Goal: Task Accomplishment & Management: Manage account settings

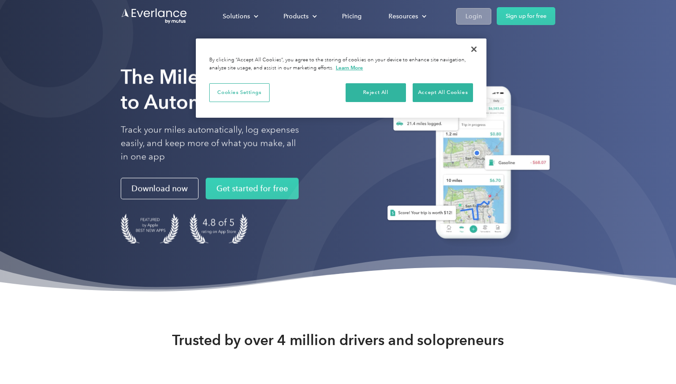
click at [469, 19] on div "Login" at bounding box center [474, 16] width 17 height 11
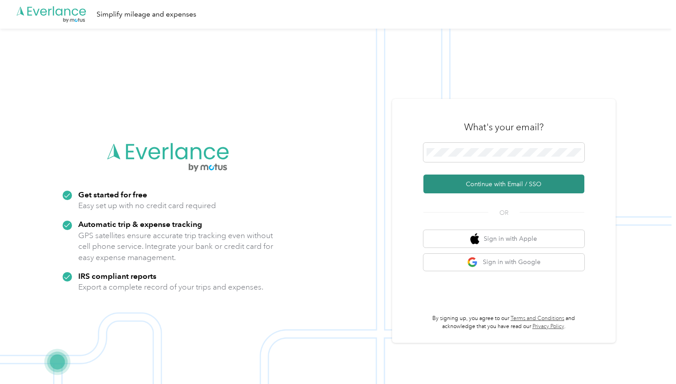
click at [475, 180] on button "Continue with Email / SSO" at bounding box center [504, 183] width 161 height 19
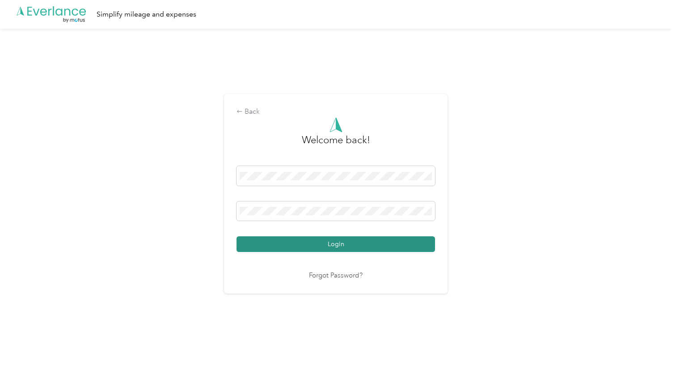
click at [306, 243] on button "Login" at bounding box center [336, 244] width 199 height 16
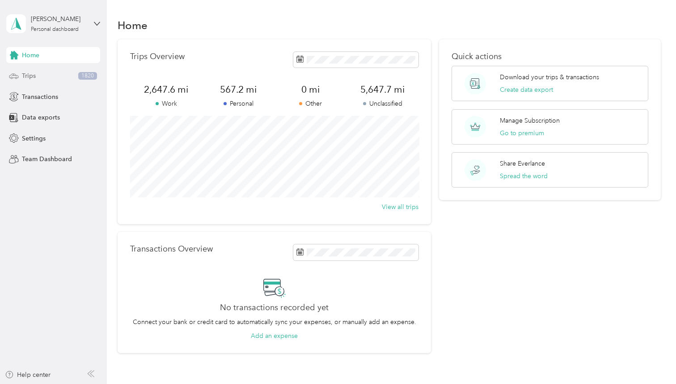
click at [43, 77] on div "Trips 1820" at bounding box center [53, 76] width 94 height 16
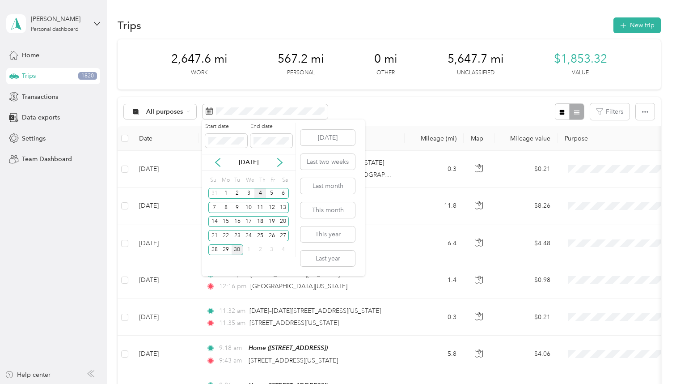
click at [262, 193] on div "4" at bounding box center [261, 193] width 12 height 11
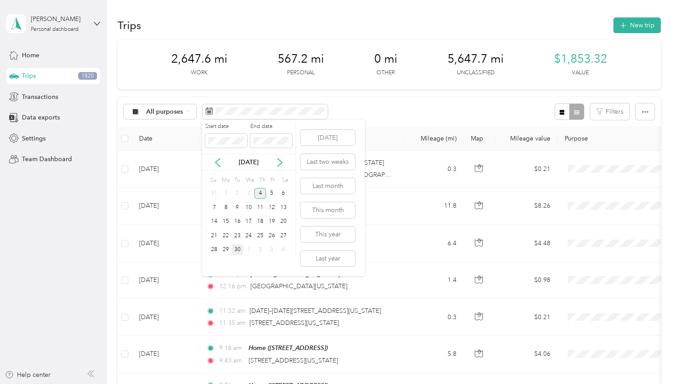
click at [262, 193] on div "4" at bounding box center [261, 193] width 12 height 11
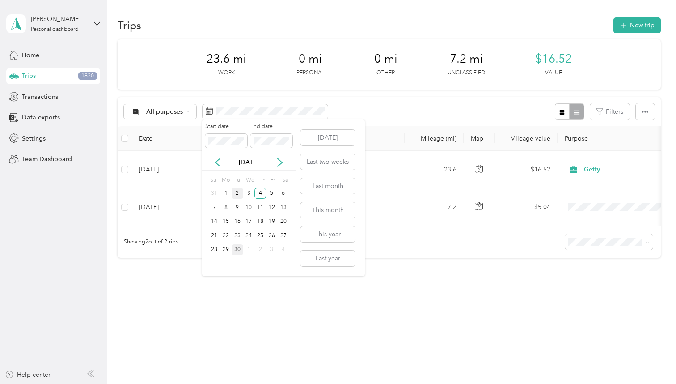
click at [236, 194] on div "2" at bounding box center [238, 193] width 12 height 11
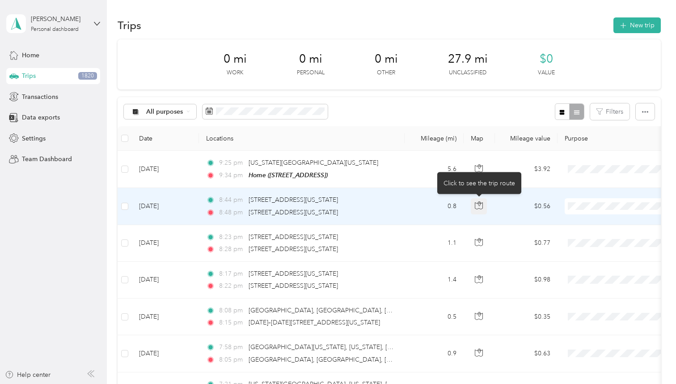
click at [475, 202] on button "button" at bounding box center [479, 206] width 16 height 16
click at [481, 203] on icon "button" at bounding box center [480, 206] width 8 height 7
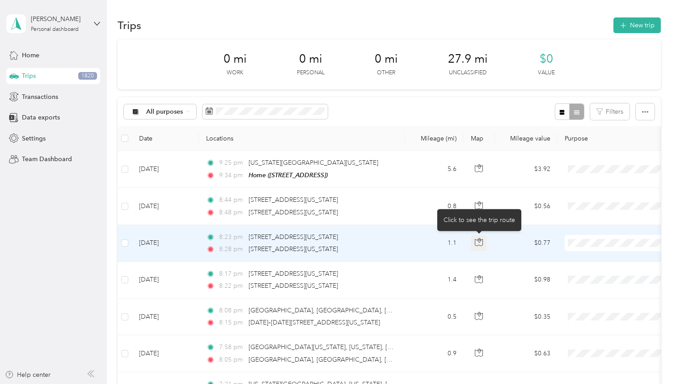
click at [478, 243] on icon "button" at bounding box center [479, 242] width 8 height 8
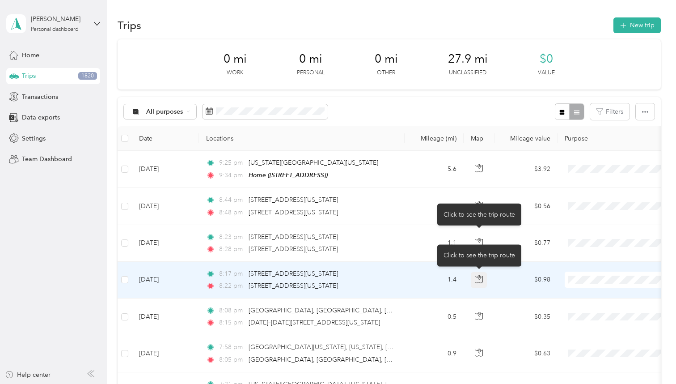
click at [477, 281] on icon "button" at bounding box center [479, 279] width 8 height 8
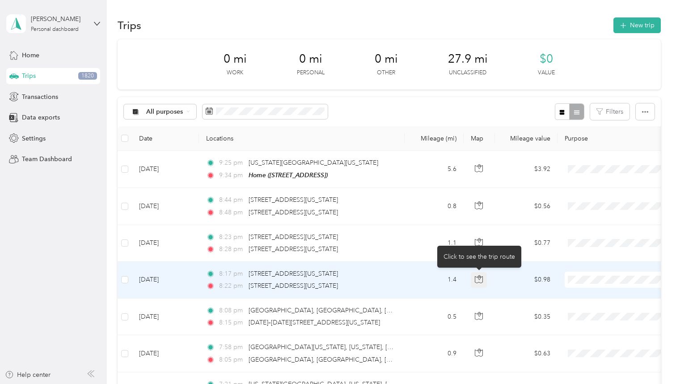
click at [477, 281] on icon "button" at bounding box center [479, 279] width 8 height 8
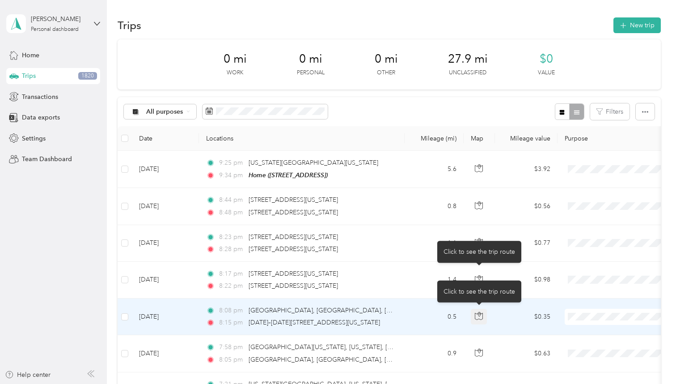
click at [477, 316] on icon "button" at bounding box center [479, 316] width 8 height 8
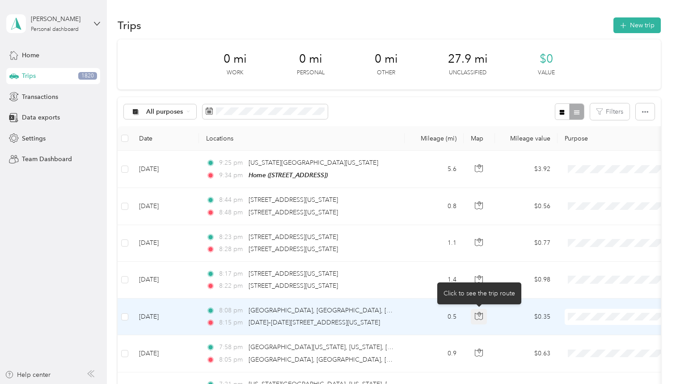
click at [477, 316] on icon "button" at bounding box center [479, 316] width 8 height 8
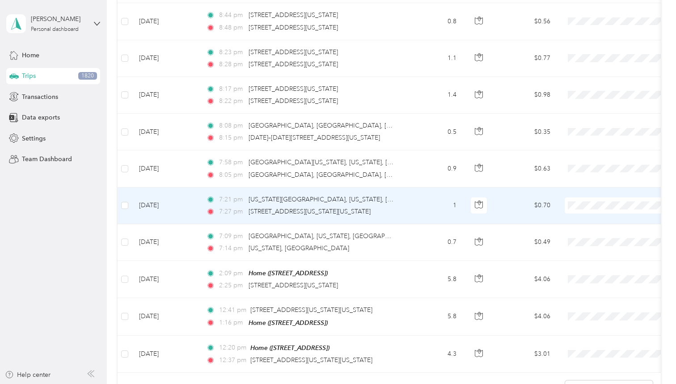
scroll to position [194, 0]
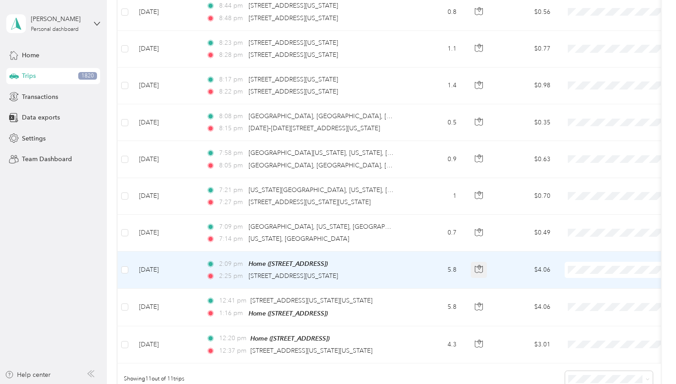
click at [479, 266] on icon "button" at bounding box center [479, 266] width 1 height 1
click at [124, 271] on span at bounding box center [124, 269] width 7 height 7
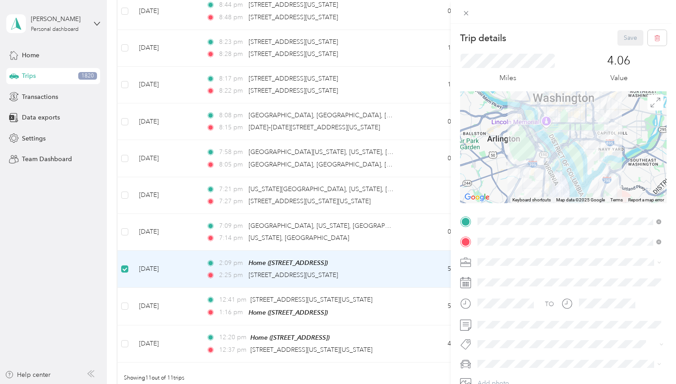
click at [124, 267] on div "Trip details Save This trip cannot be edited because it is either under review,…" at bounding box center [338, 192] width 676 height 384
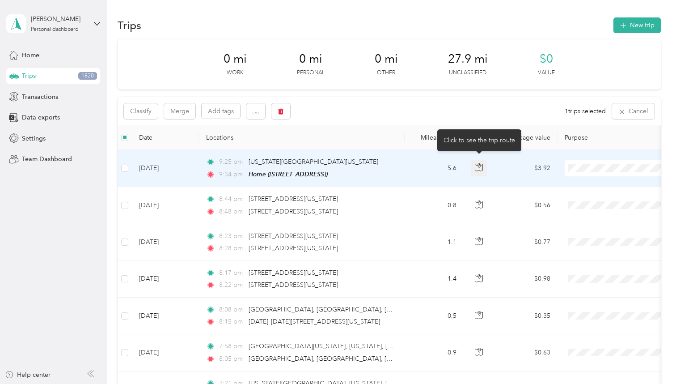
click at [482, 165] on icon "button" at bounding box center [480, 168] width 8 height 7
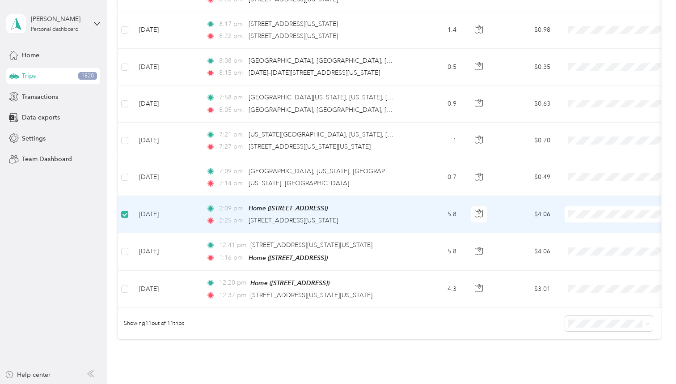
scroll to position [251, 0]
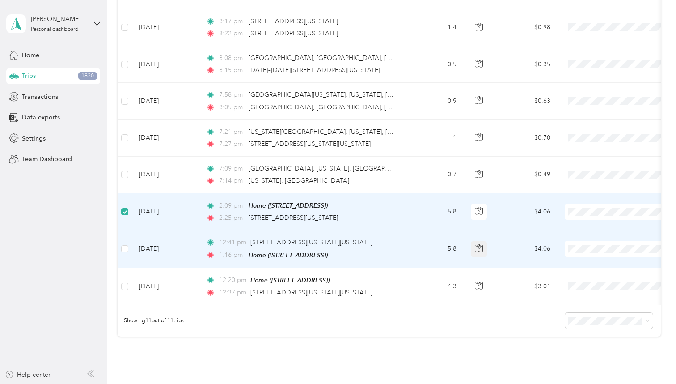
click at [482, 242] on button "button" at bounding box center [479, 249] width 16 height 16
click at [481, 244] on icon "button" at bounding box center [479, 248] width 8 height 8
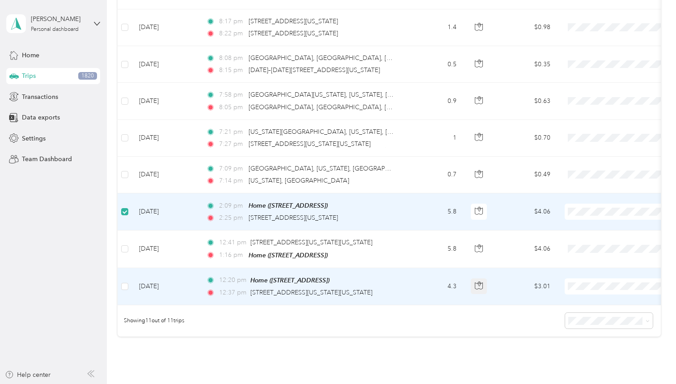
click at [479, 281] on icon "button" at bounding box center [479, 285] width 8 height 8
click at [124, 286] on span at bounding box center [124, 286] width 7 height 7
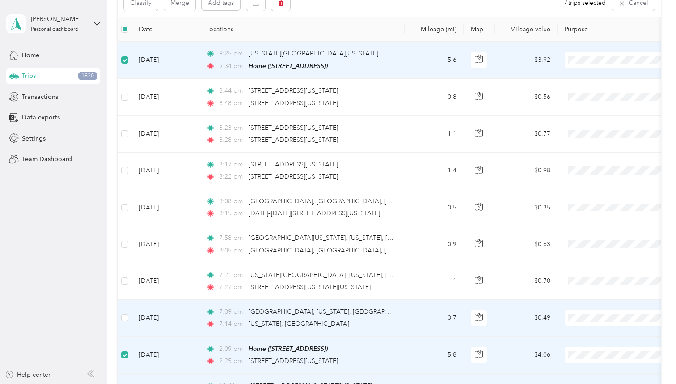
scroll to position [107, 0]
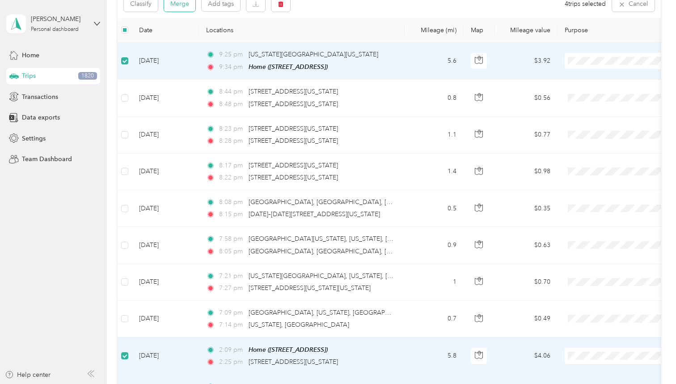
click at [187, 4] on button "Merge" at bounding box center [179, 4] width 31 height 16
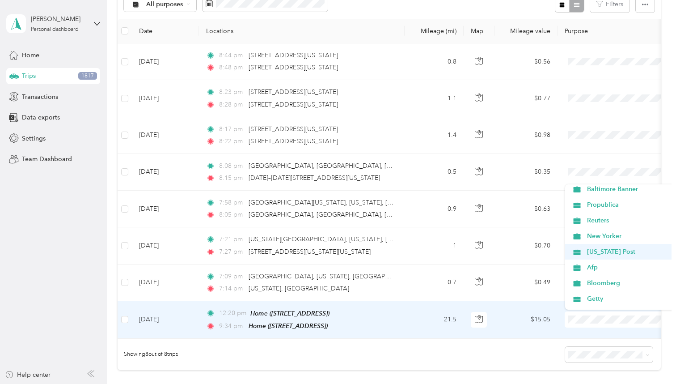
scroll to position [44, 0]
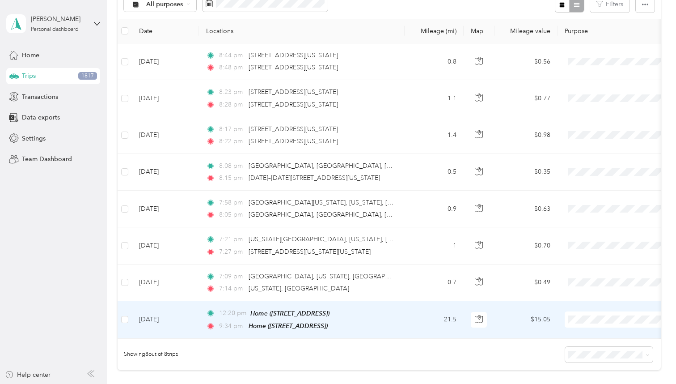
click at [600, 288] on span "Getty" at bounding box center [628, 289] width 83 height 9
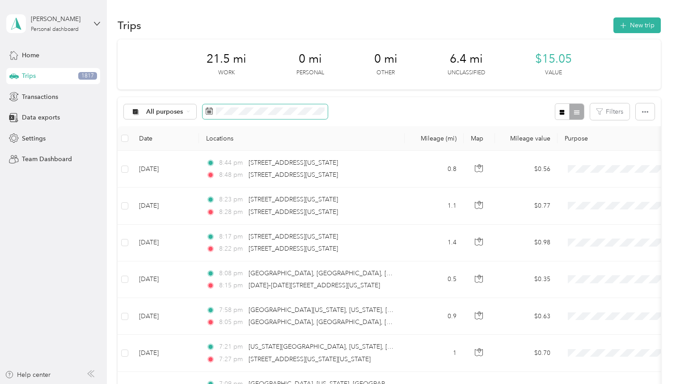
scroll to position [0, 0]
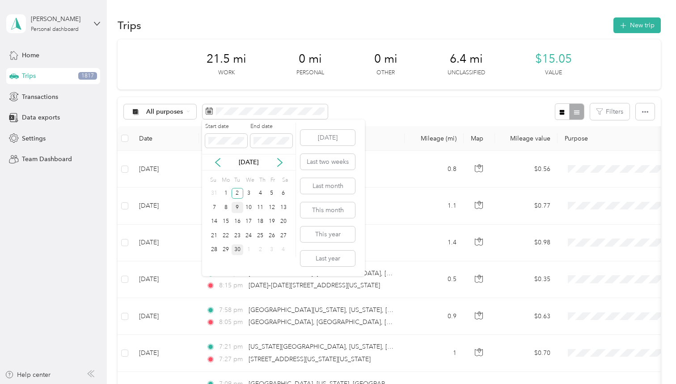
click at [238, 205] on div "9" at bounding box center [238, 207] width 12 height 11
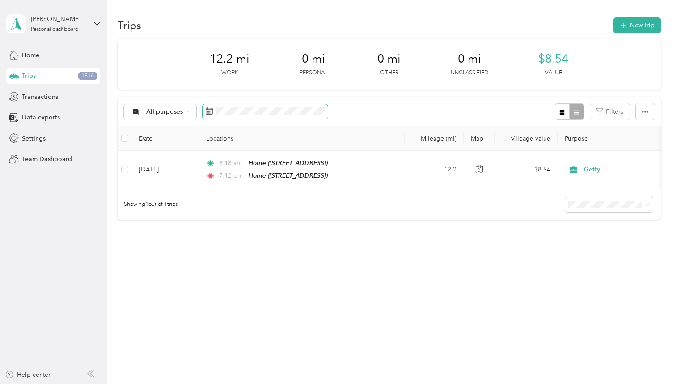
click at [239, 106] on span at bounding box center [265, 111] width 125 height 15
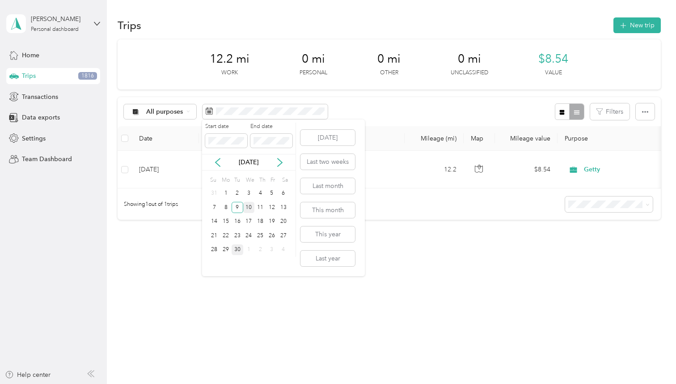
click at [249, 205] on div "10" at bounding box center [249, 207] width 12 height 11
click at [263, 205] on div "11" at bounding box center [261, 207] width 12 height 11
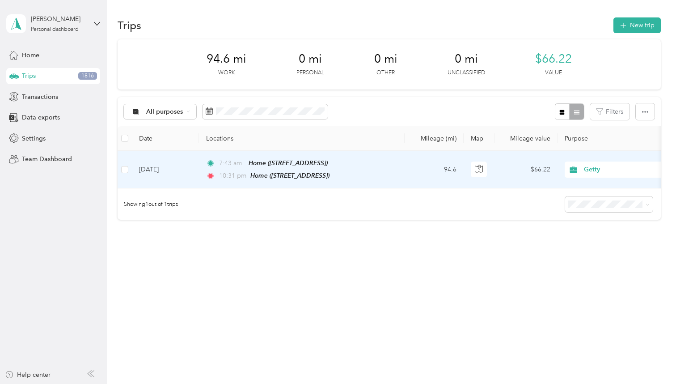
click at [423, 171] on td "94.6" at bounding box center [434, 170] width 59 height 38
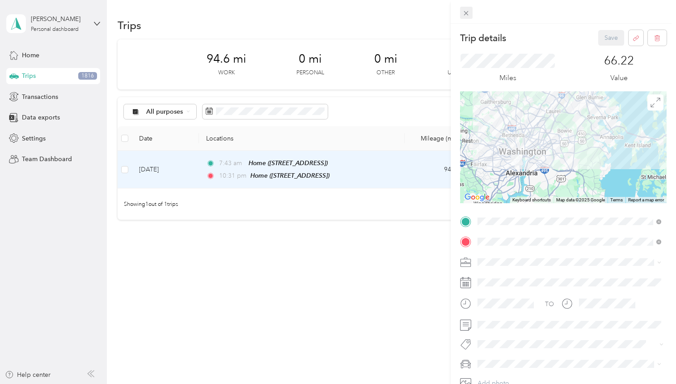
click at [464, 11] on icon at bounding box center [466, 13] width 4 height 4
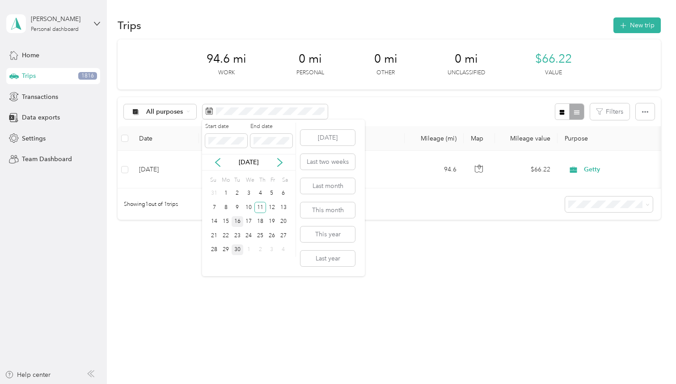
click at [241, 220] on div "16" at bounding box center [238, 221] width 12 height 11
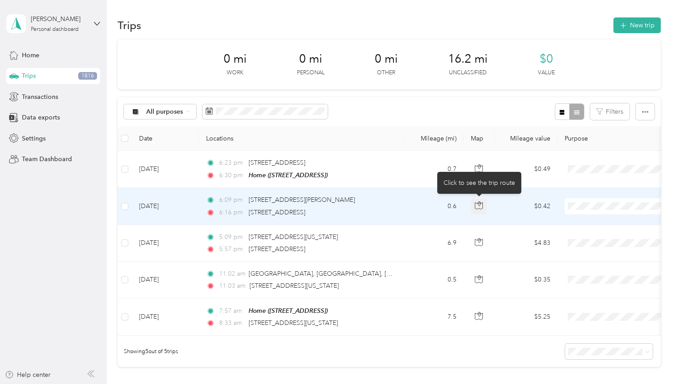
click at [483, 202] on icon "button" at bounding box center [479, 205] width 8 height 8
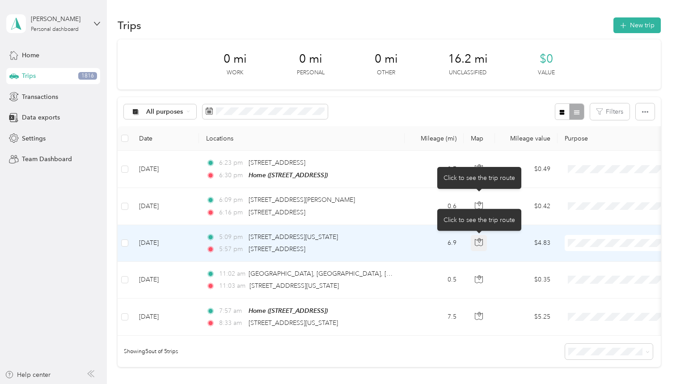
click at [479, 241] on icon "button" at bounding box center [479, 242] width 8 height 8
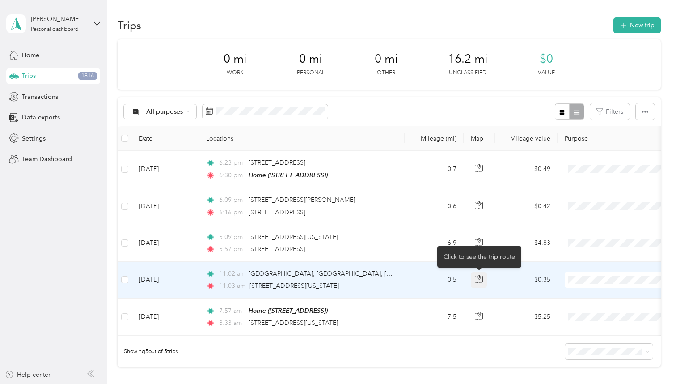
click at [479, 275] on icon "button" at bounding box center [479, 277] width 3 height 4
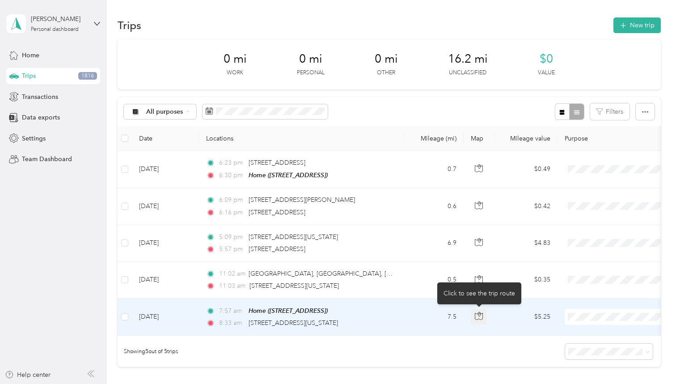
click at [479, 309] on button "button" at bounding box center [479, 317] width 16 height 16
click at [121, 319] on td at bounding box center [125, 316] width 14 height 37
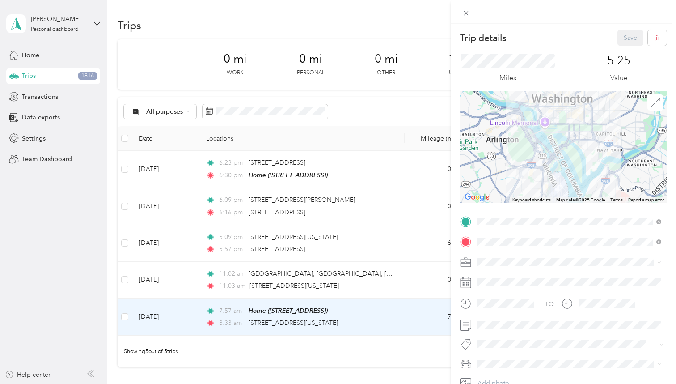
click at [127, 316] on div "Trip details Save This trip cannot be edited because it is either under review,…" at bounding box center [338, 192] width 676 height 384
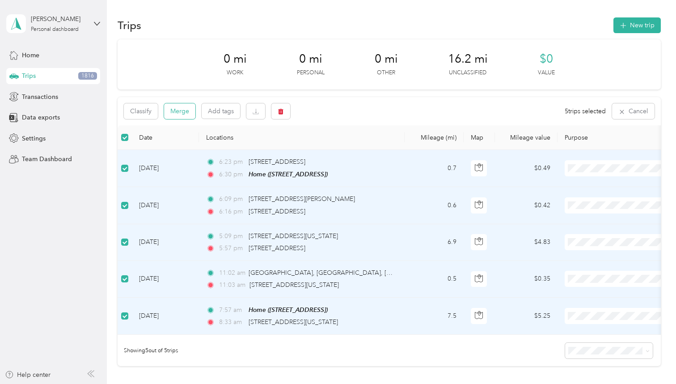
click at [183, 106] on button "Merge" at bounding box center [179, 111] width 31 height 16
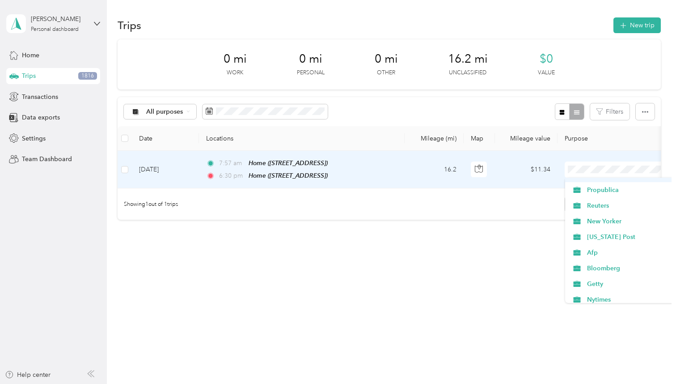
scroll to position [48, 0]
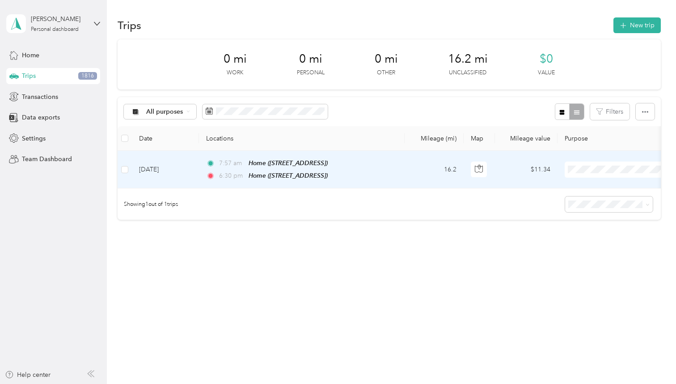
click at [600, 274] on span "Getty" at bounding box center [628, 278] width 83 height 9
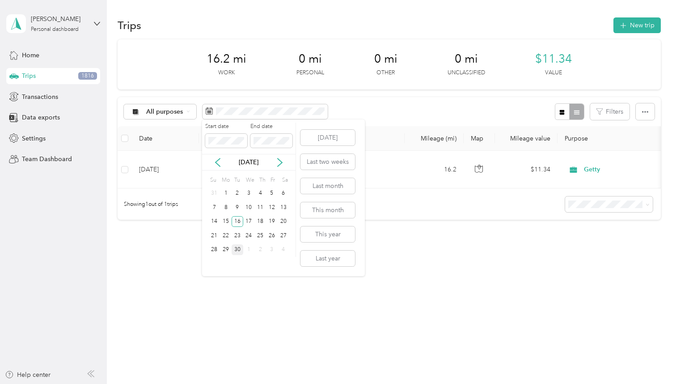
click at [237, 245] on div "30" at bounding box center [238, 249] width 12 height 11
